Goal: Information Seeking & Learning: Learn about a topic

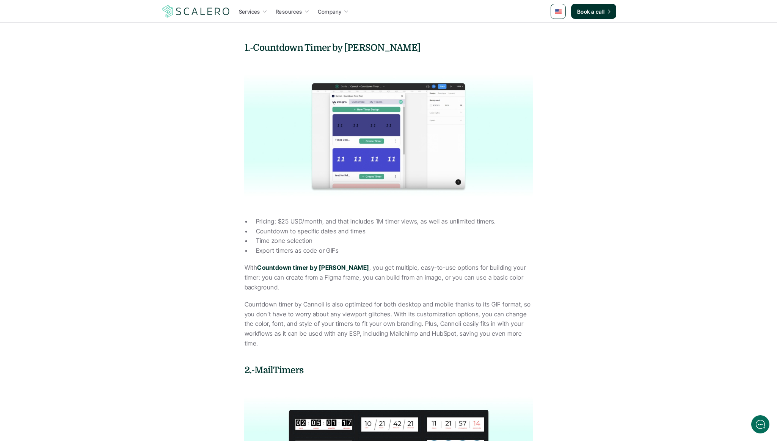
scroll to position [640, 0]
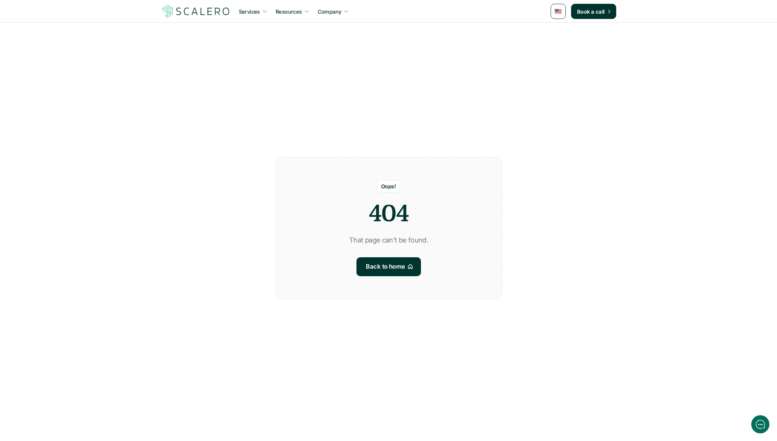
click at [204, 11] on img at bounding box center [196, 11] width 70 height 14
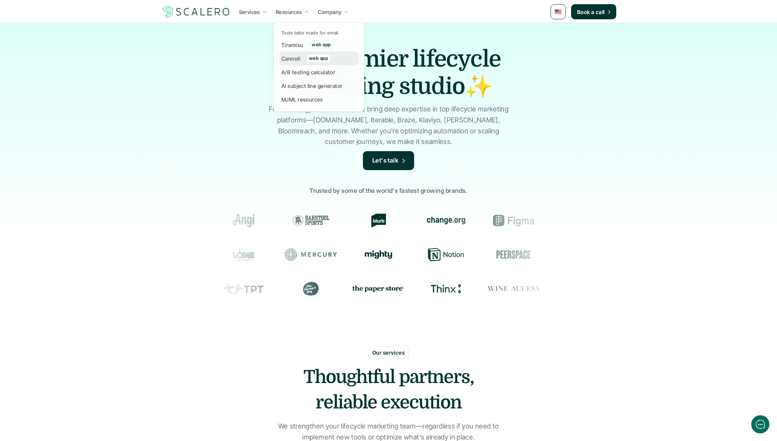
click at [298, 58] on p "Cannoli" at bounding box center [290, 59] width 19 height 8
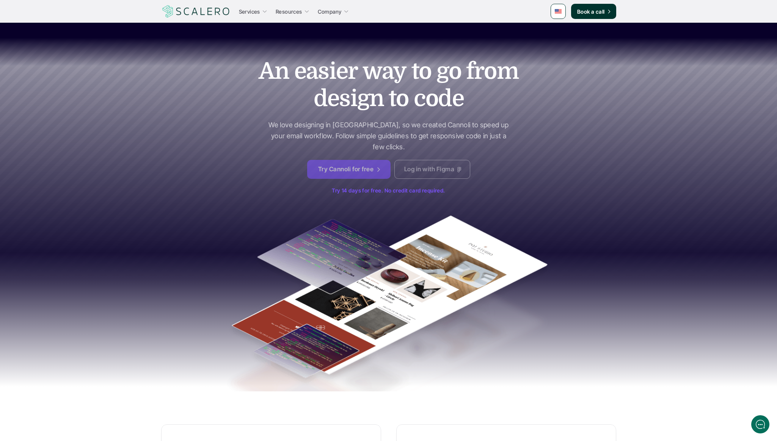
click at [437, 168] on p "Log in with Figma" at bounding box center [429, 170] width 50 height 10
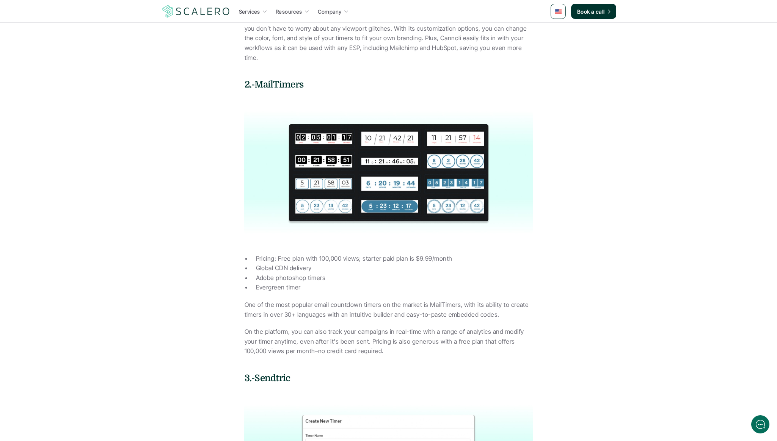
scroll to position [949, 0]
click at [284, 79] on link "MailTimers" at bounding box center [278, 84] width 49 height 11
